Goal: Task Accomplishment & Management: Manage account settings

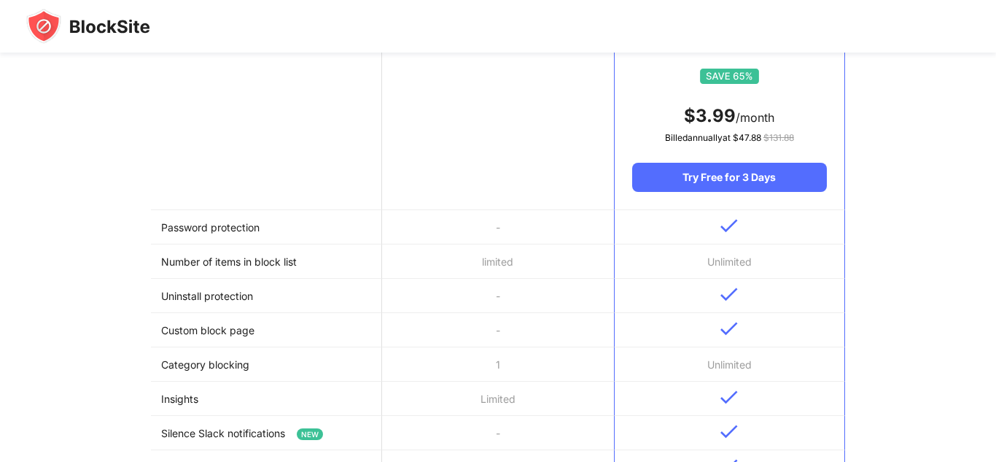
scroll to position [244, 0]
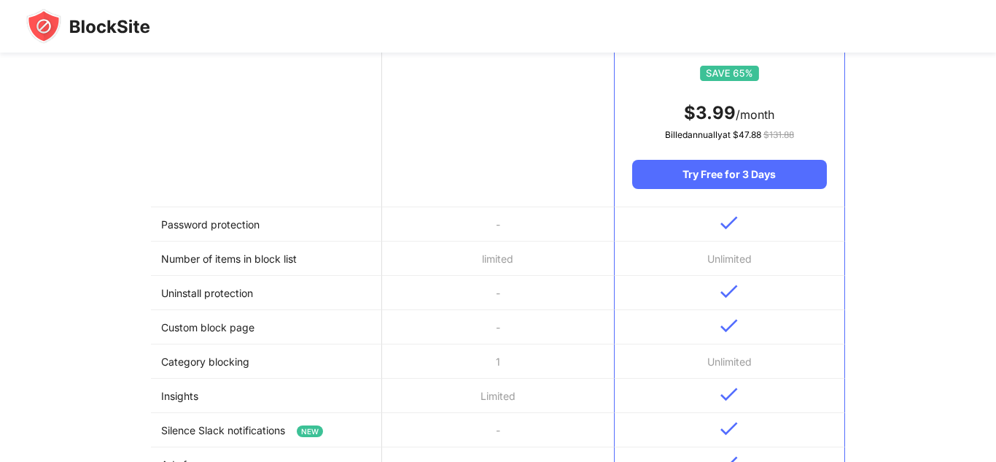
click at [247, 251] on td "Number of items in block list" at bounding box center [266, 258] width 231 height 34
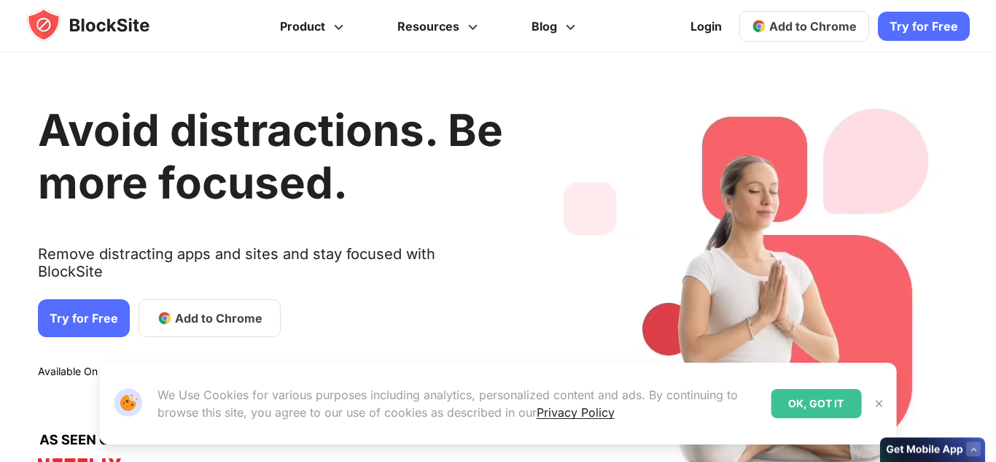
click at [702, 27] on link "Login" at bounding box center [706, 26] width 49 height 35
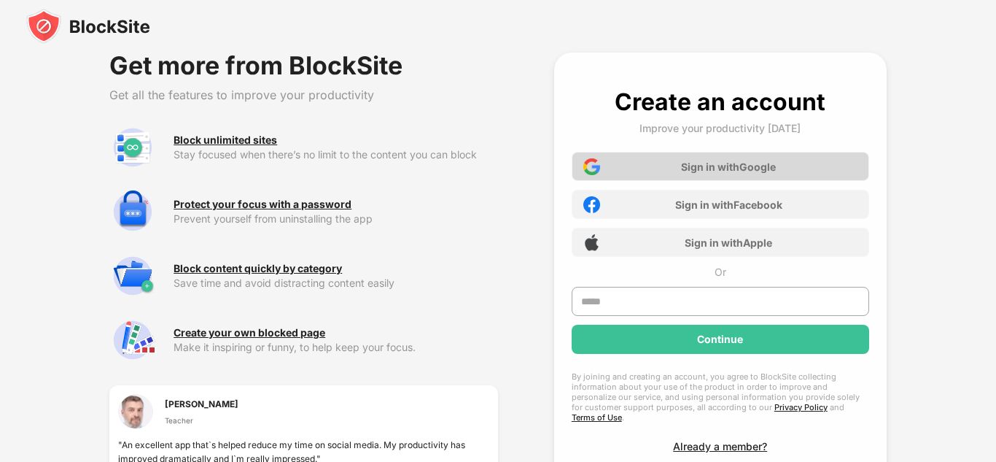
click at [697, 157] on div "Sign in with Google" at bounding box center [721, 166] width 298 height 29
